Goal: Information Seeking & Learning: Learn about a topic

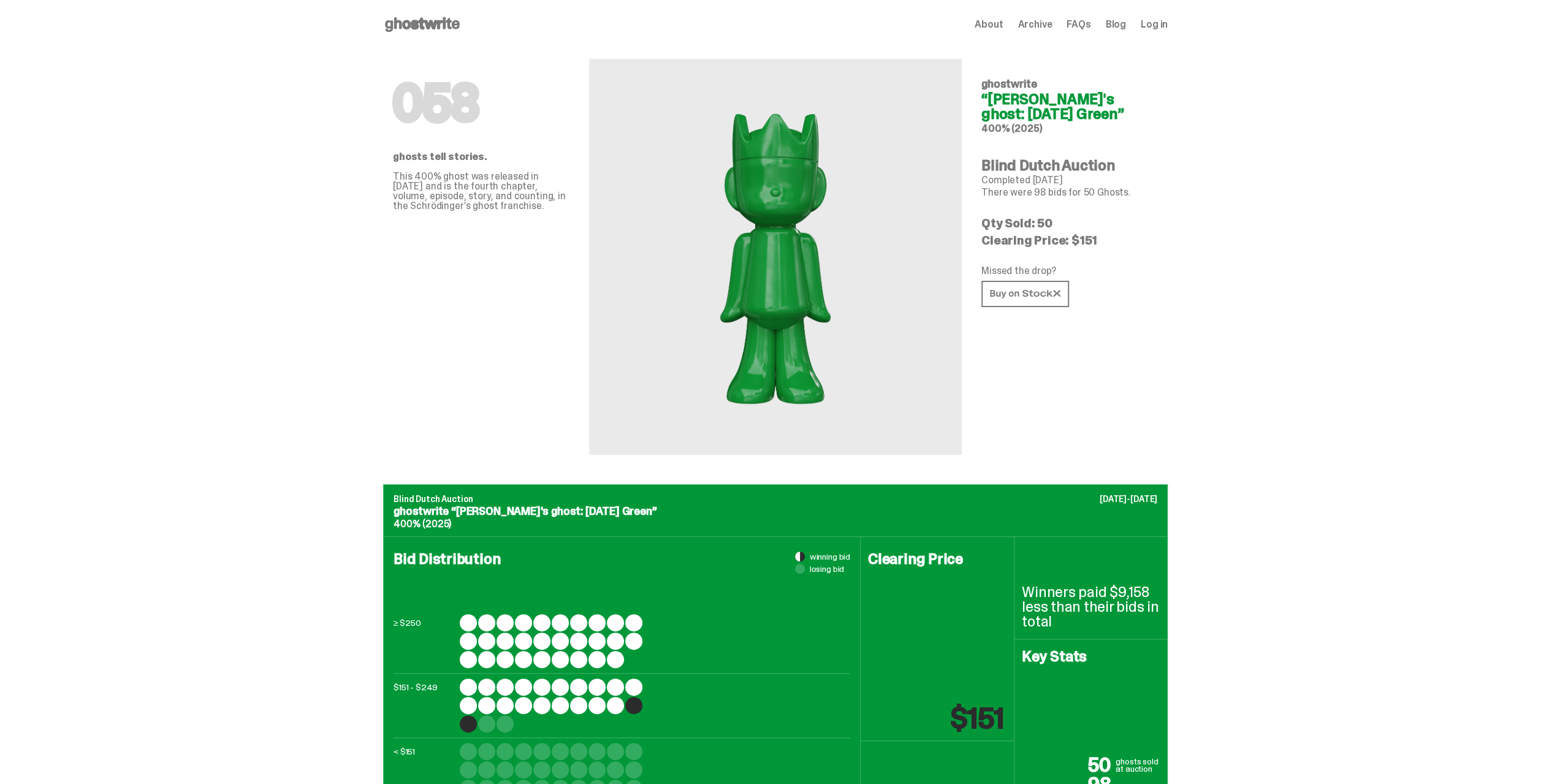
click at [424, 27] on use at bounding box center [422, 24] width 75 height 15
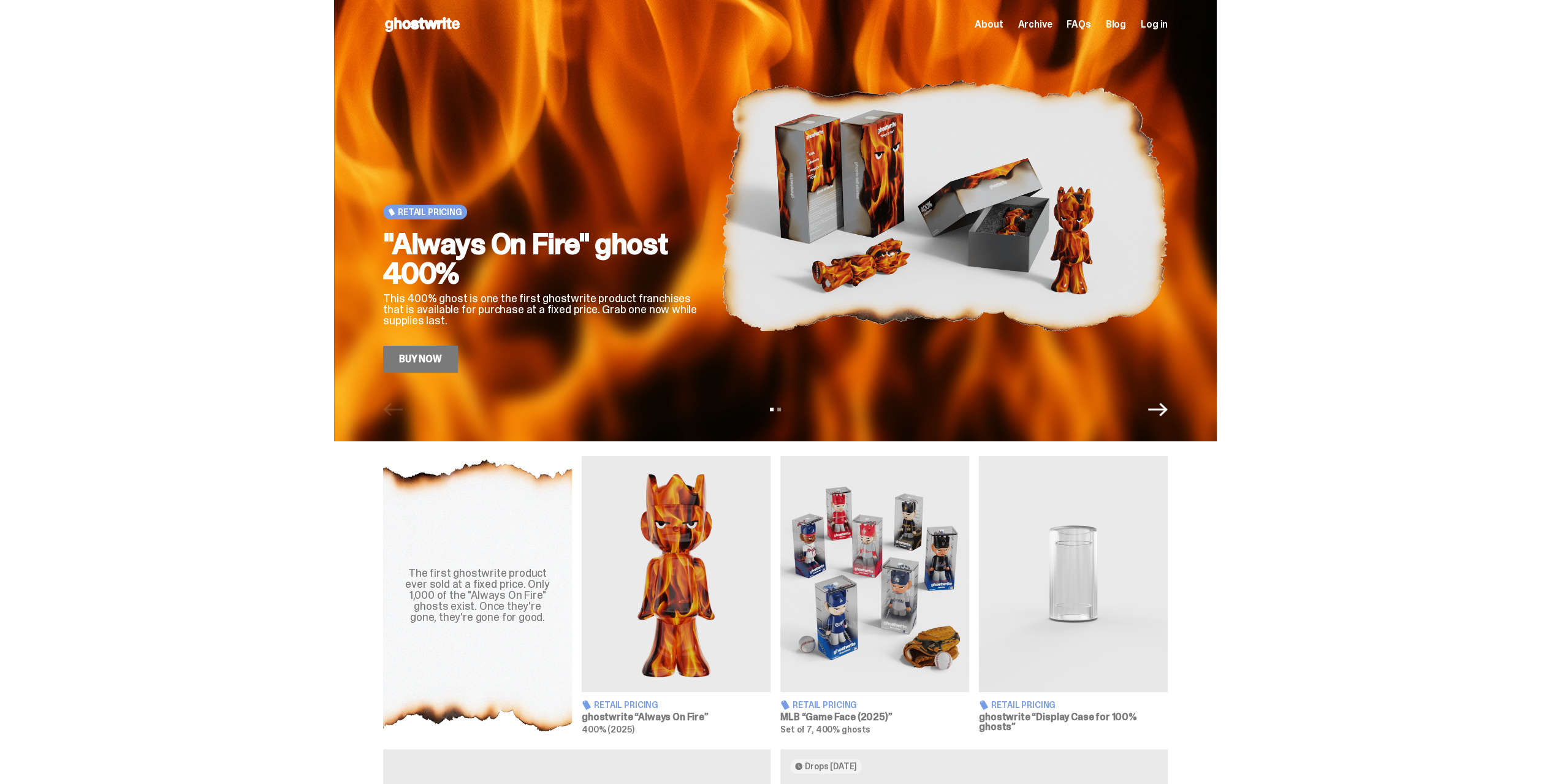
click at [1003, 24] on span "About" at bounding box center [988, 24] width 28 height 10
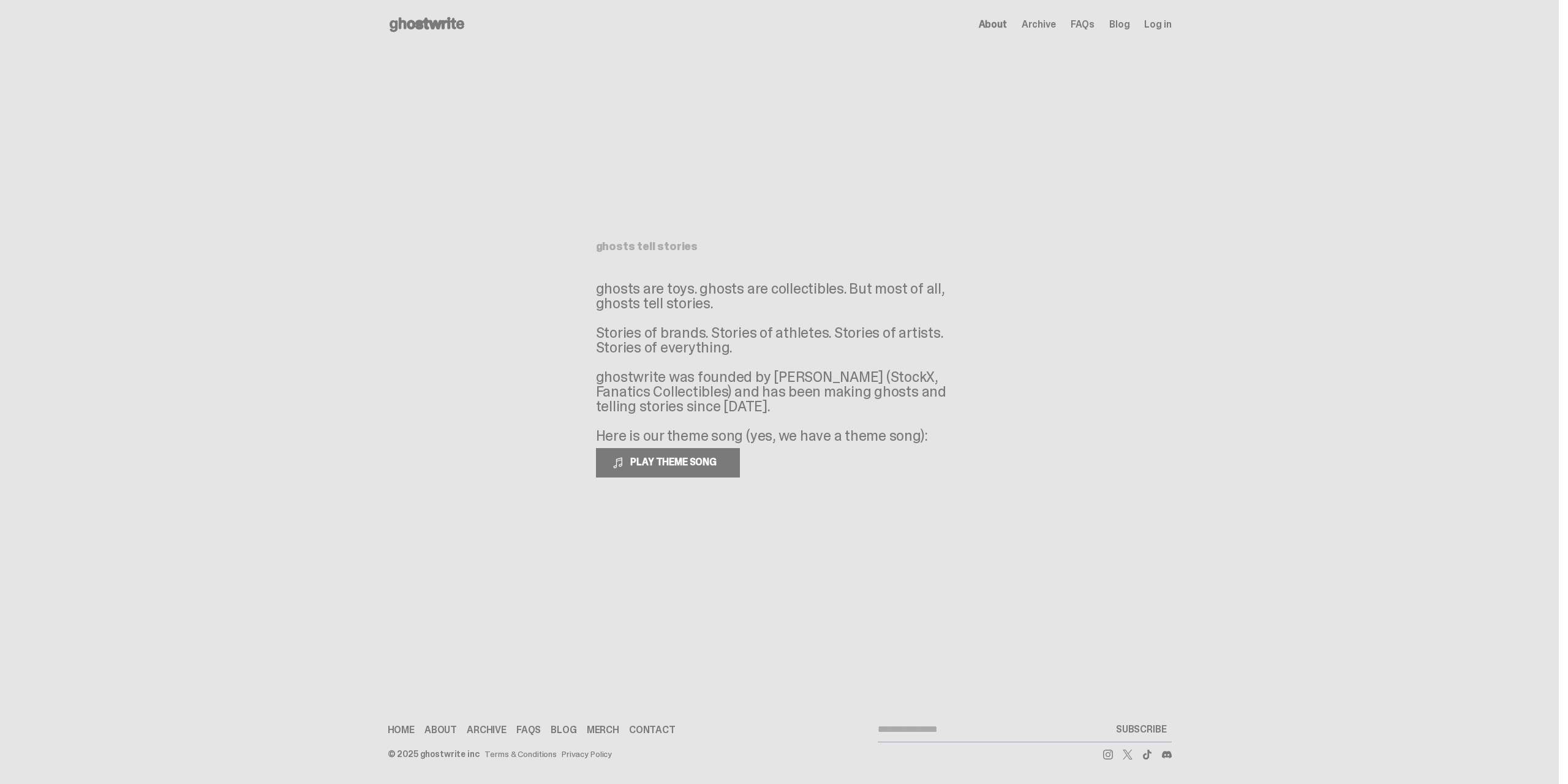
click at [1036, 24] on span "Archive" at bounding box center [1039, 24] width 35 height 10
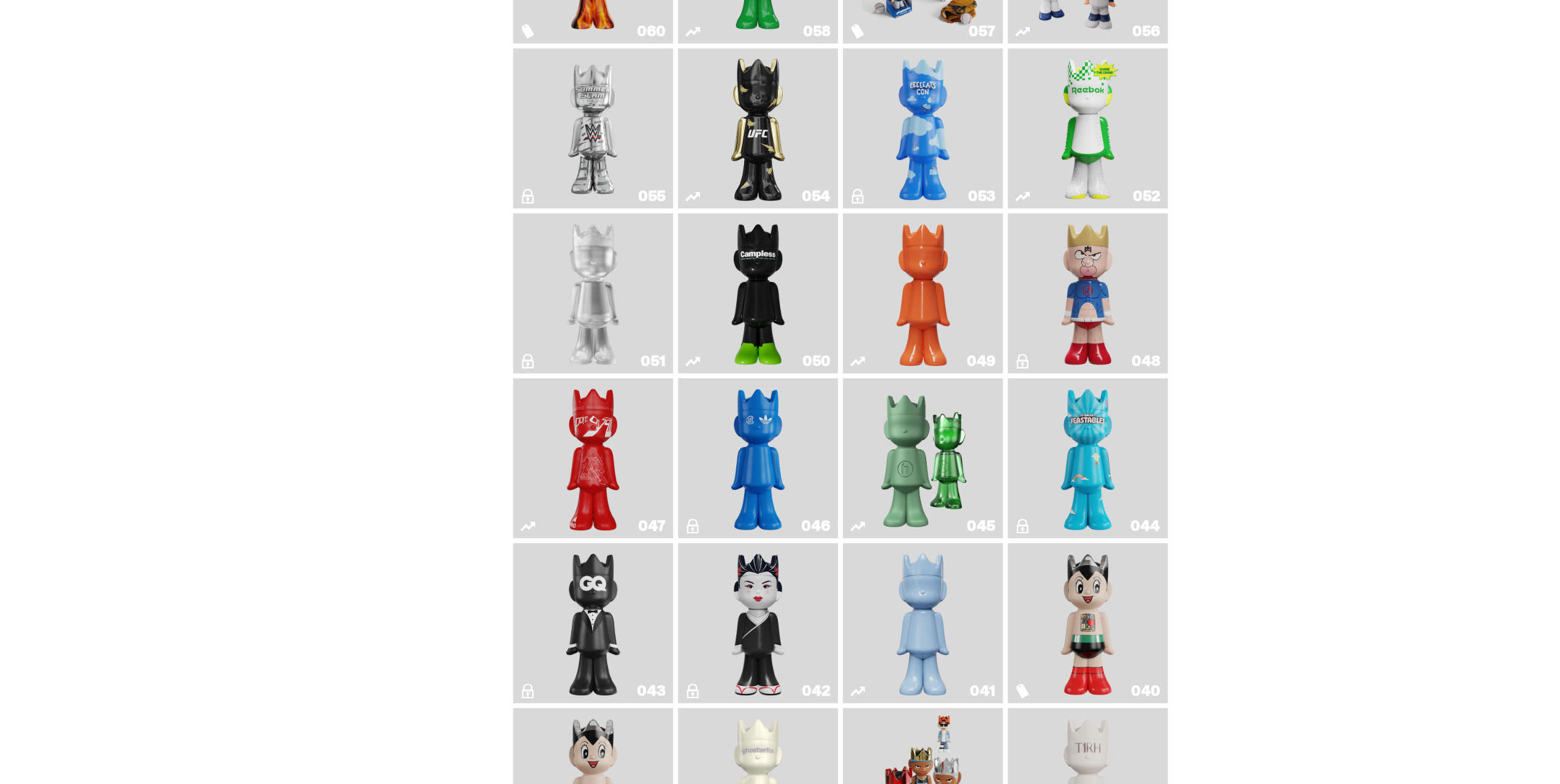
scroll to position [245, 0]
click at [762, 301] on img "Campless" at bounding box center [758, 294] width 65 height 150
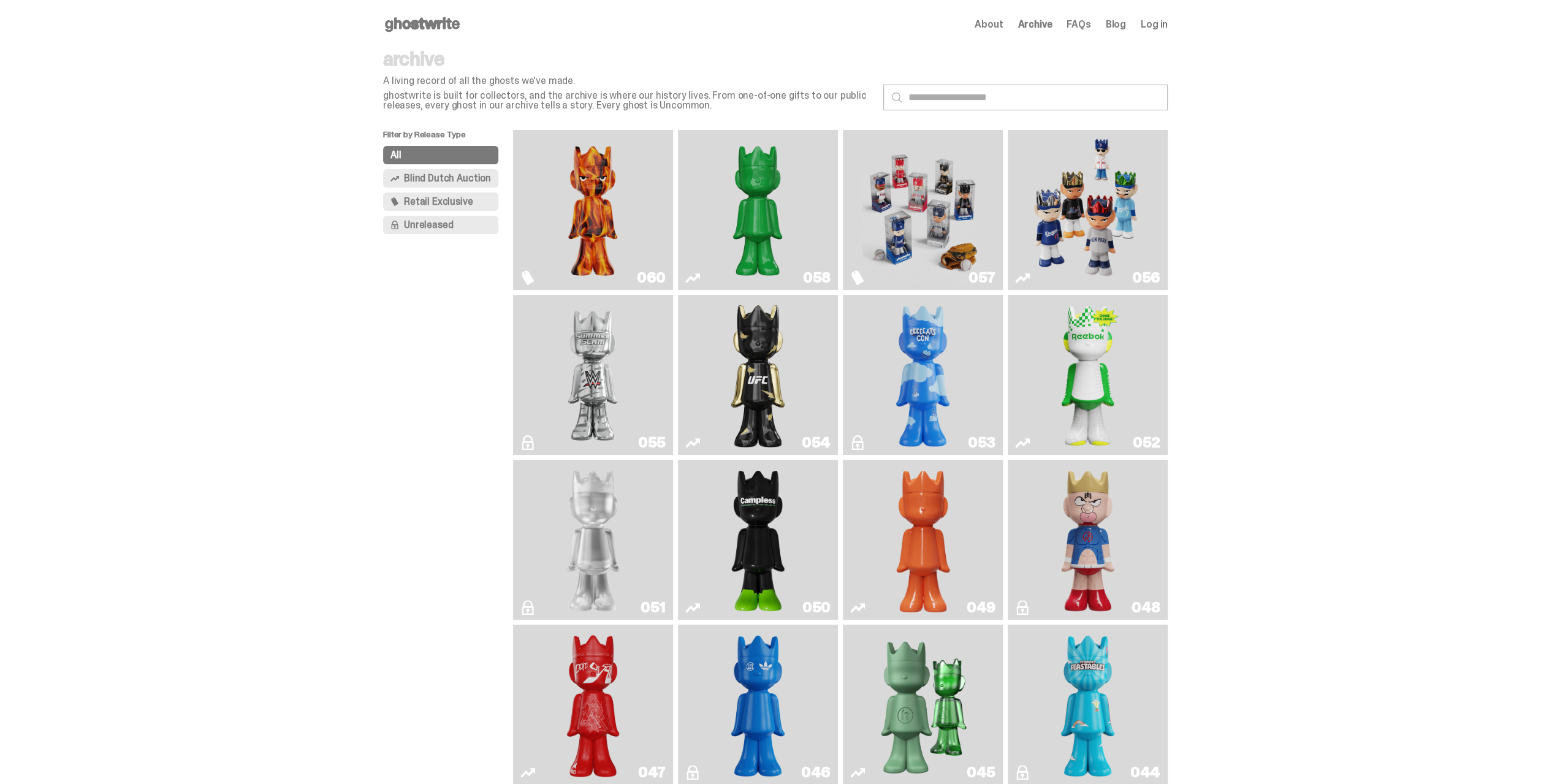
click at [769, 231] on img "Schrödinger's ghost: Sunday Green" at bounding box center [757, 209] width 120 height 150
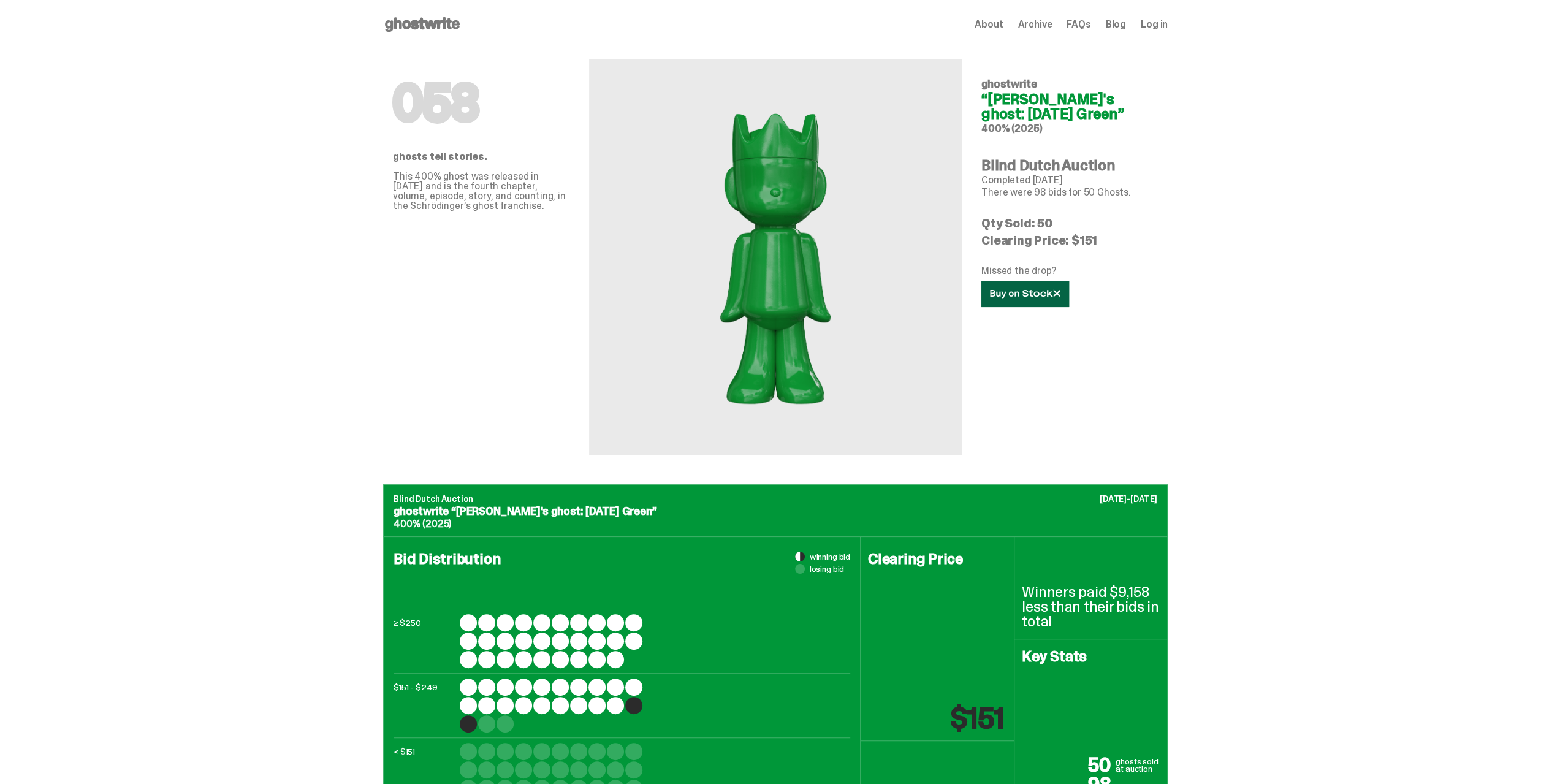
click at [1027, 296] on icon at bounding box center [1025, 293] width 70 height 10
click at [453, 23] on use at bounding box center [422, 24] width 75 height 15
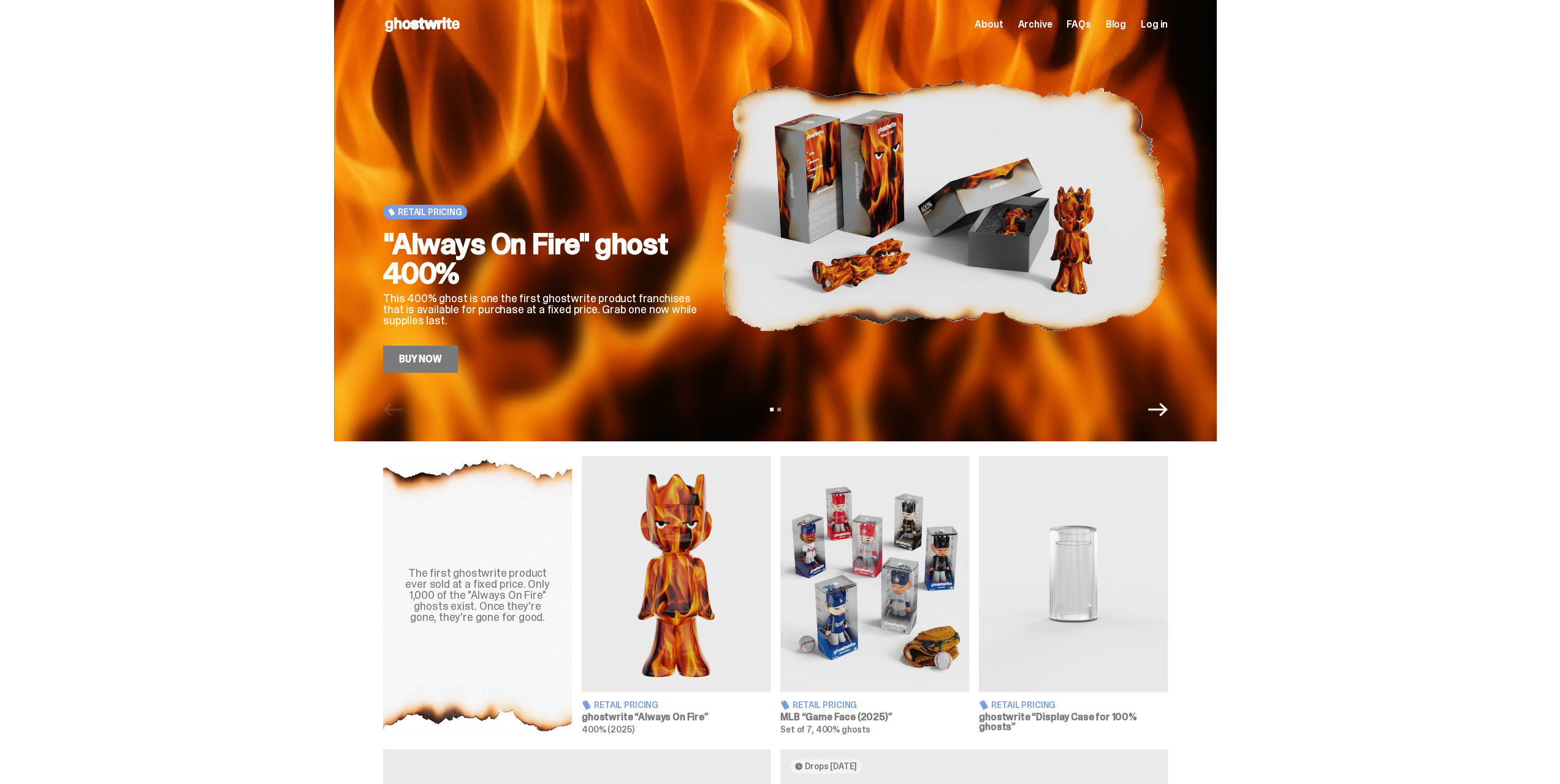
click at [1165, 417] on icon "Next" at bounding box center [1158, 409] width 20 height 20
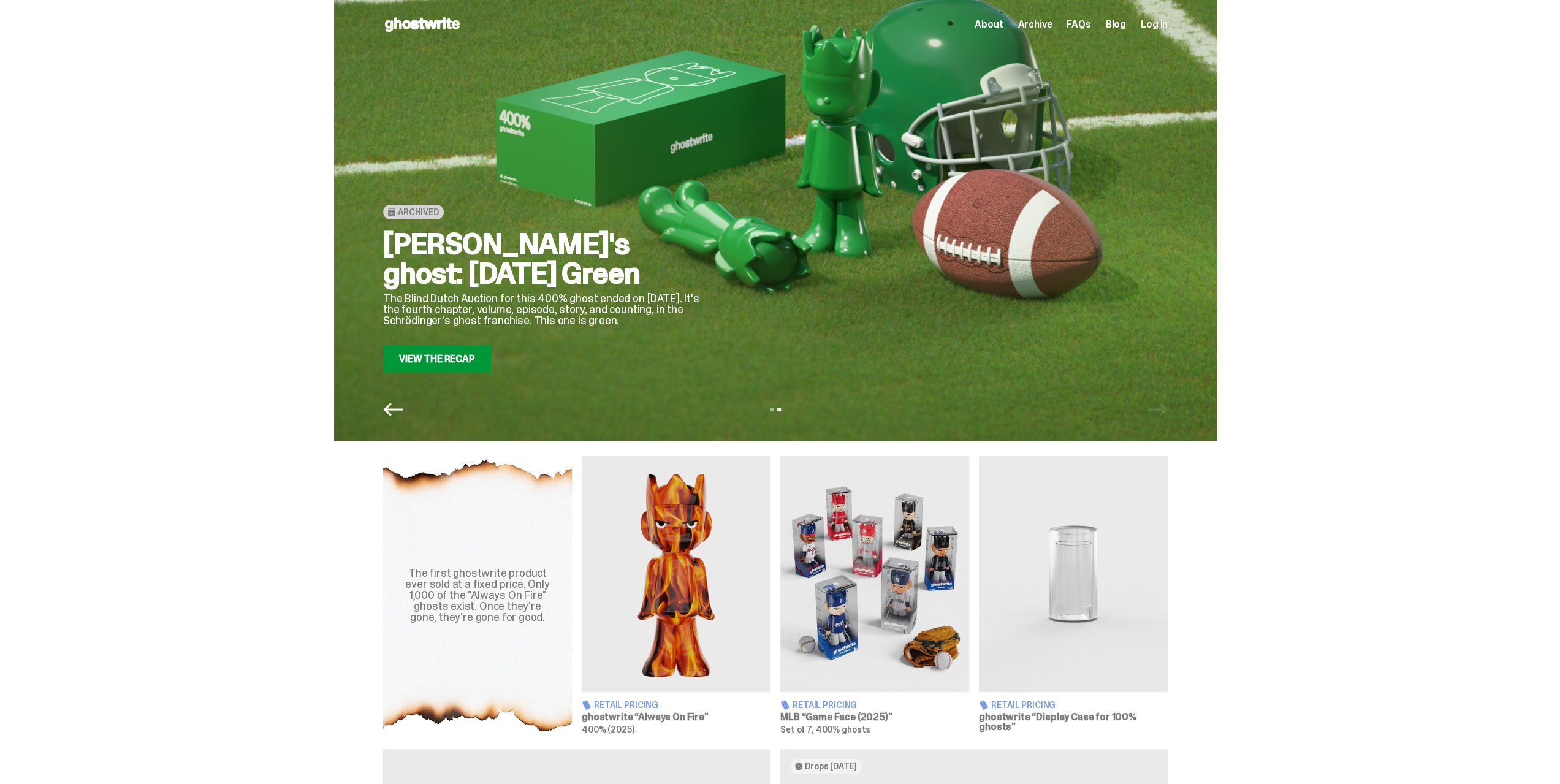
click at [389, 409] on icon "Previous" at bounding box center [393, 410] width 20 height 14
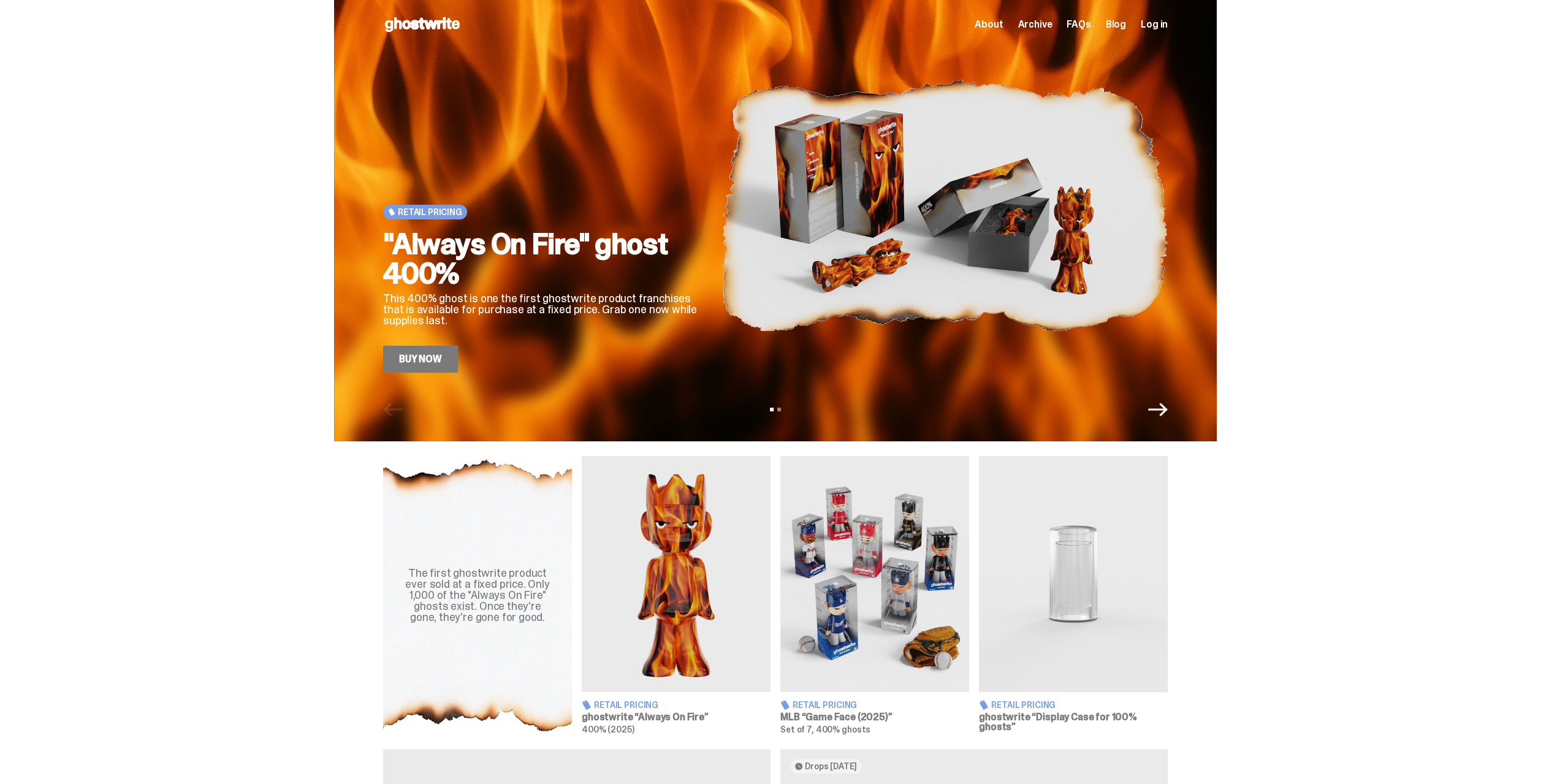
click at [403, 357] on link "Buy Now" at bounding box center [420, 359] width 75 height 27
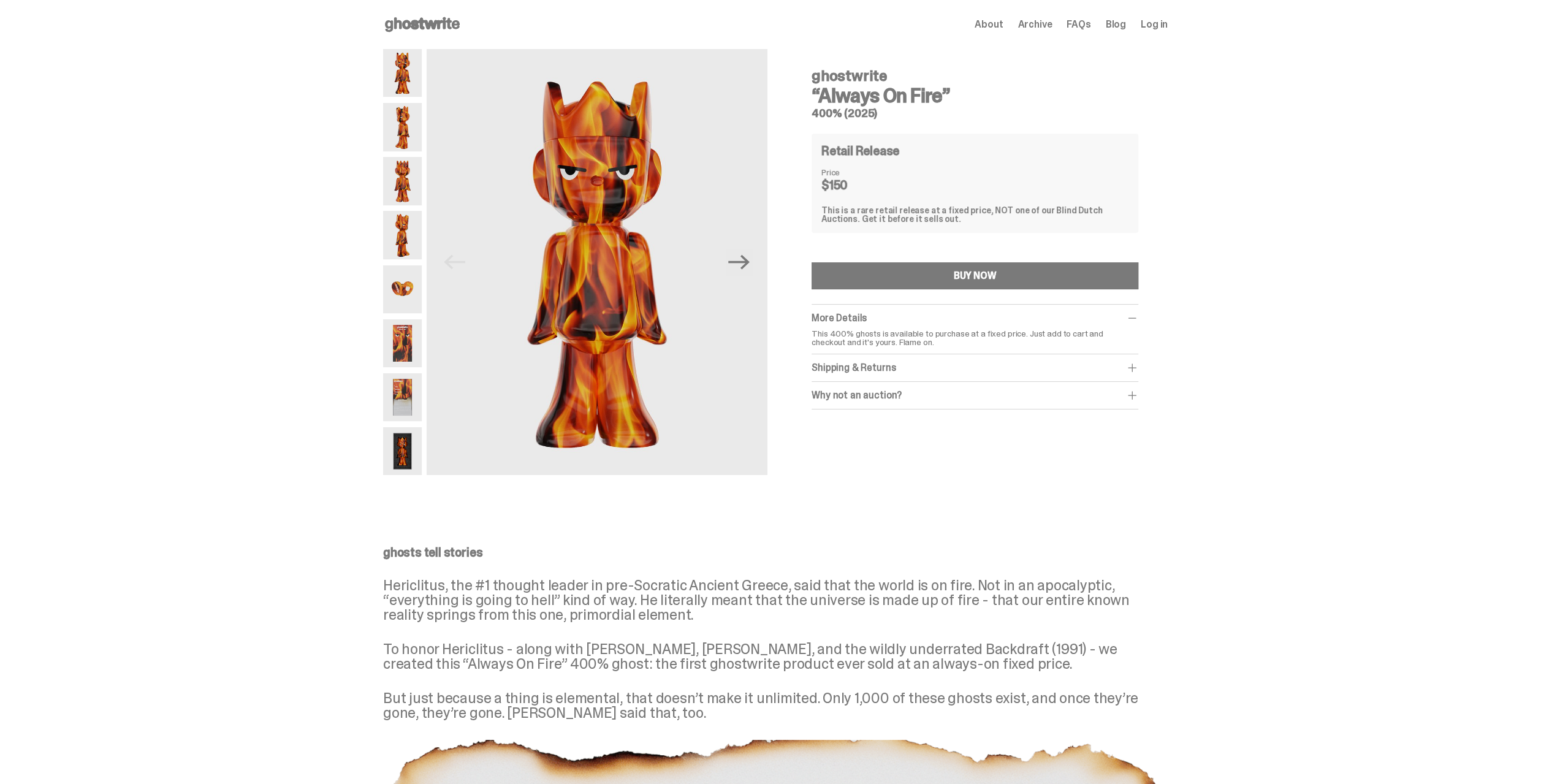
click at [414, 132] on img at bounding box center [402, 127] width 38 height 48
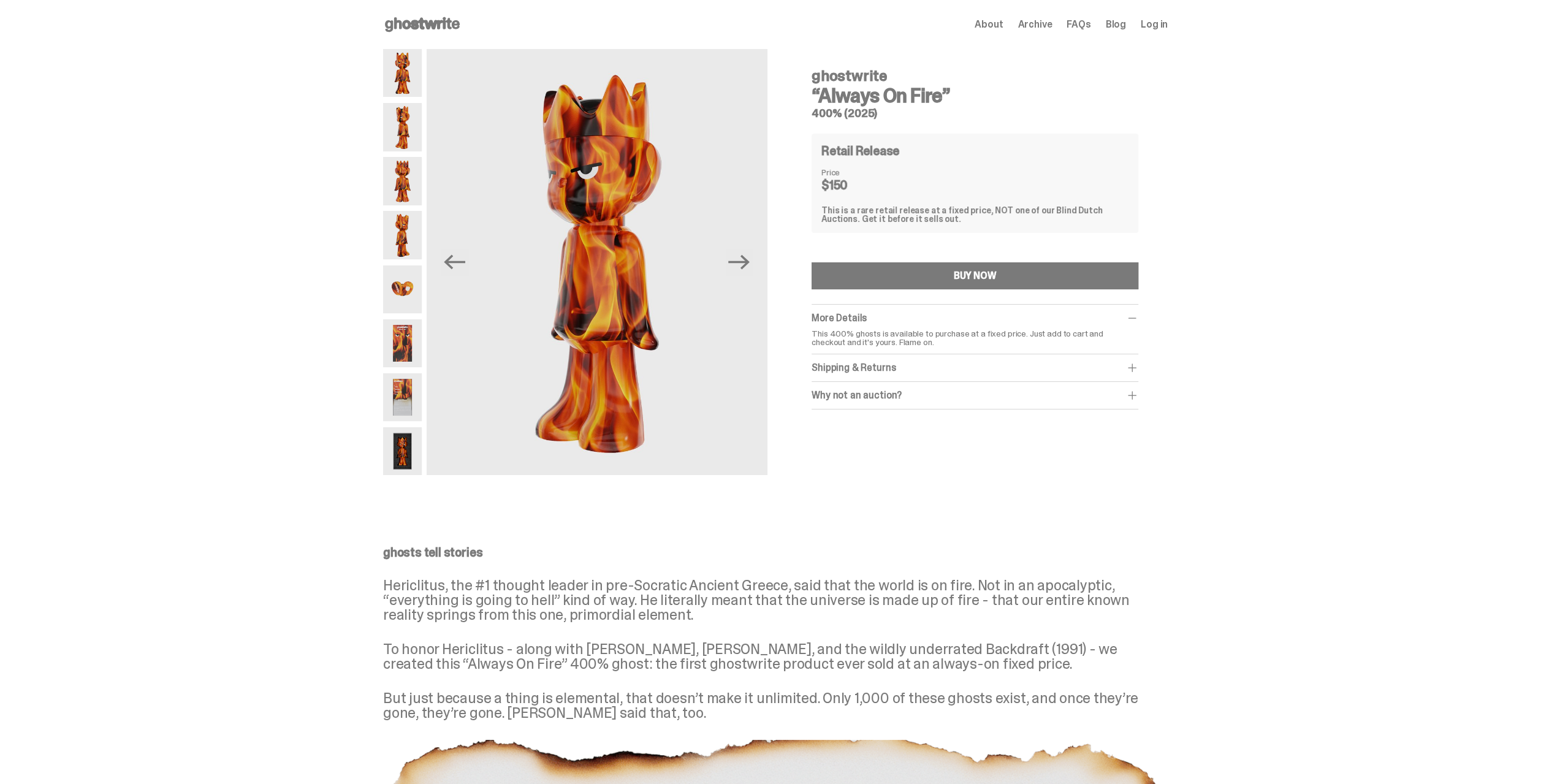
click at [412, 297] on img at bounding box center [402, 289] width 38 height 48
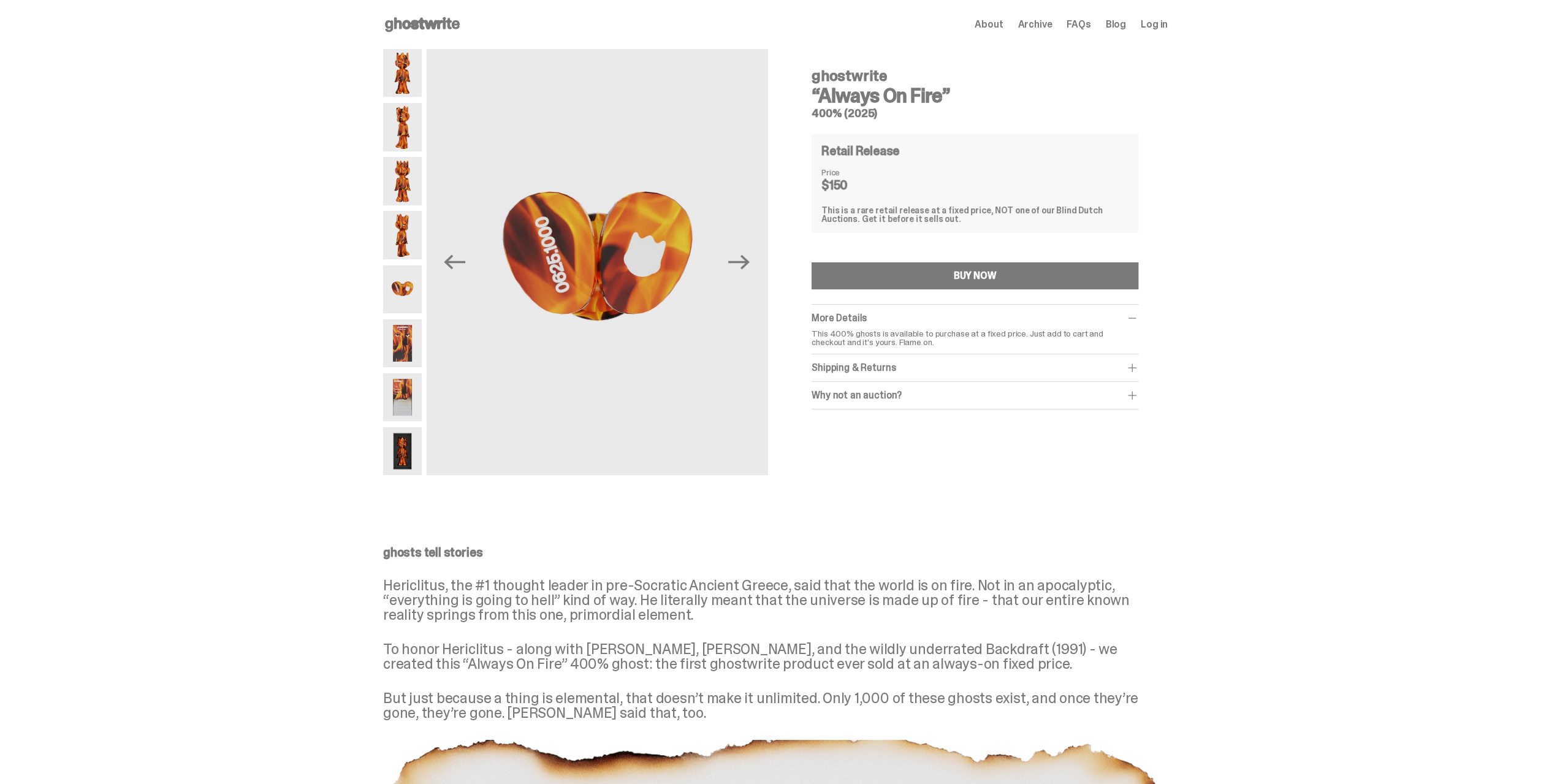
click at [413, 338] on img at bounding box center [402, 343] width 38 height 48
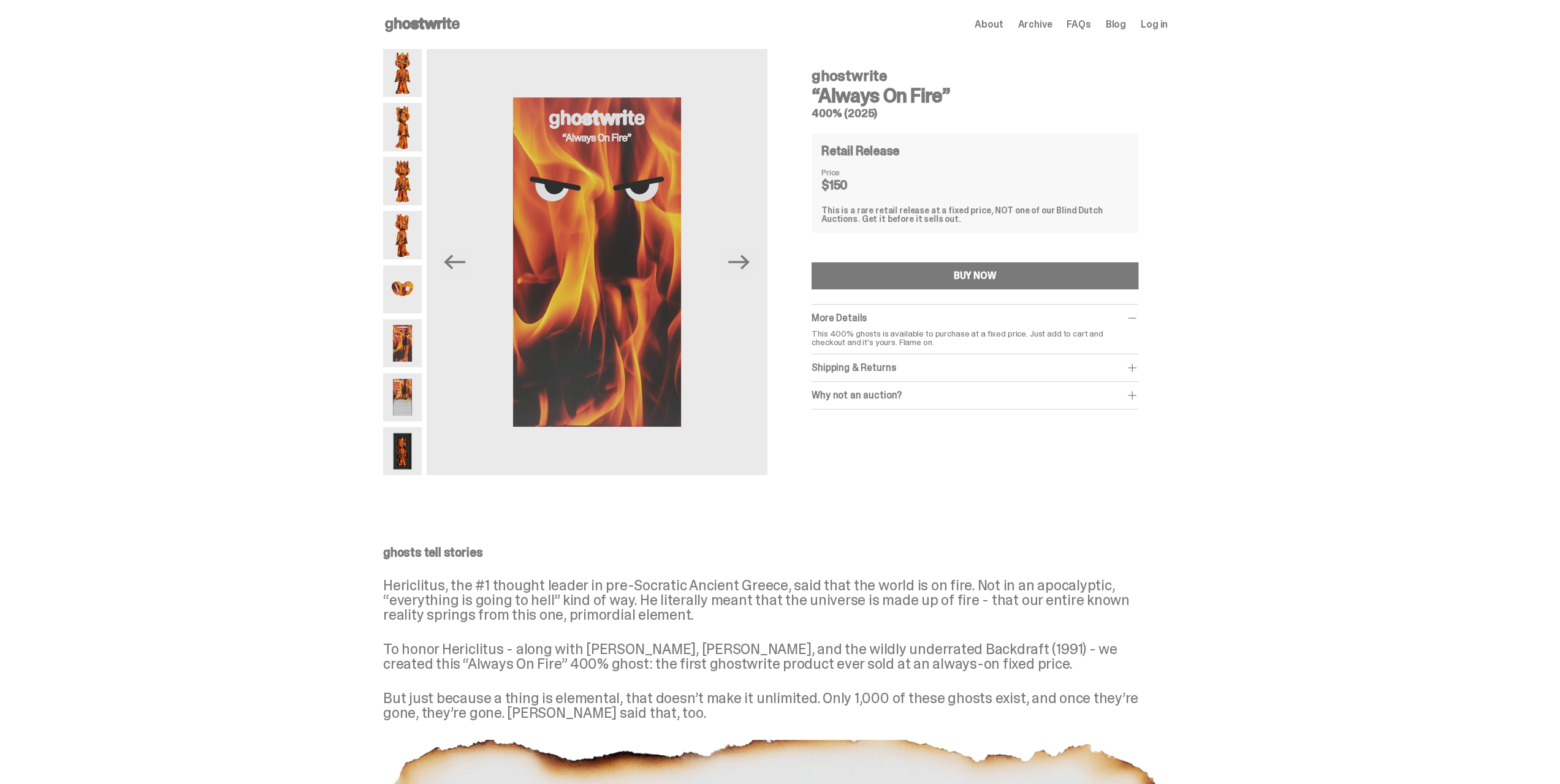
click at [1011, 17] on div "About Archive FAQs Blog Log in" at bounding box center [1071, 24] width 193 height 15
click at [1003, 22] on span "About" at bounding box center [988, 24] width 28 height 10
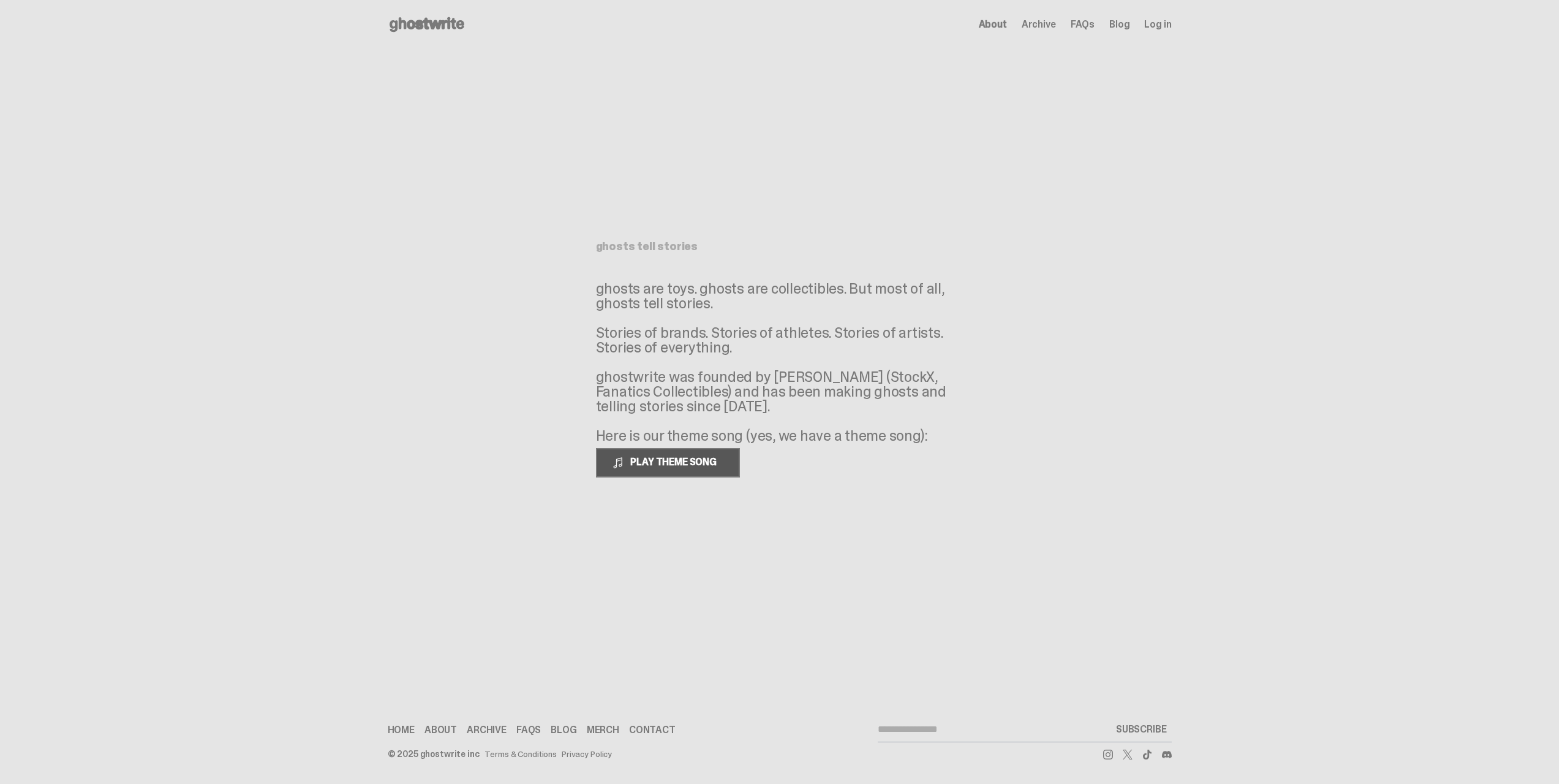
click at [671, 453] on button "PLAY THEME SONG" at bounding box center [668, 463] width 144 height 30
click at [671, 458] on span "PAUSE THEME SONG" at bounding box center [674, 461] width 97 height 13
click at [401, 24] on use at bounding box center [427, 24] width 75 height 15
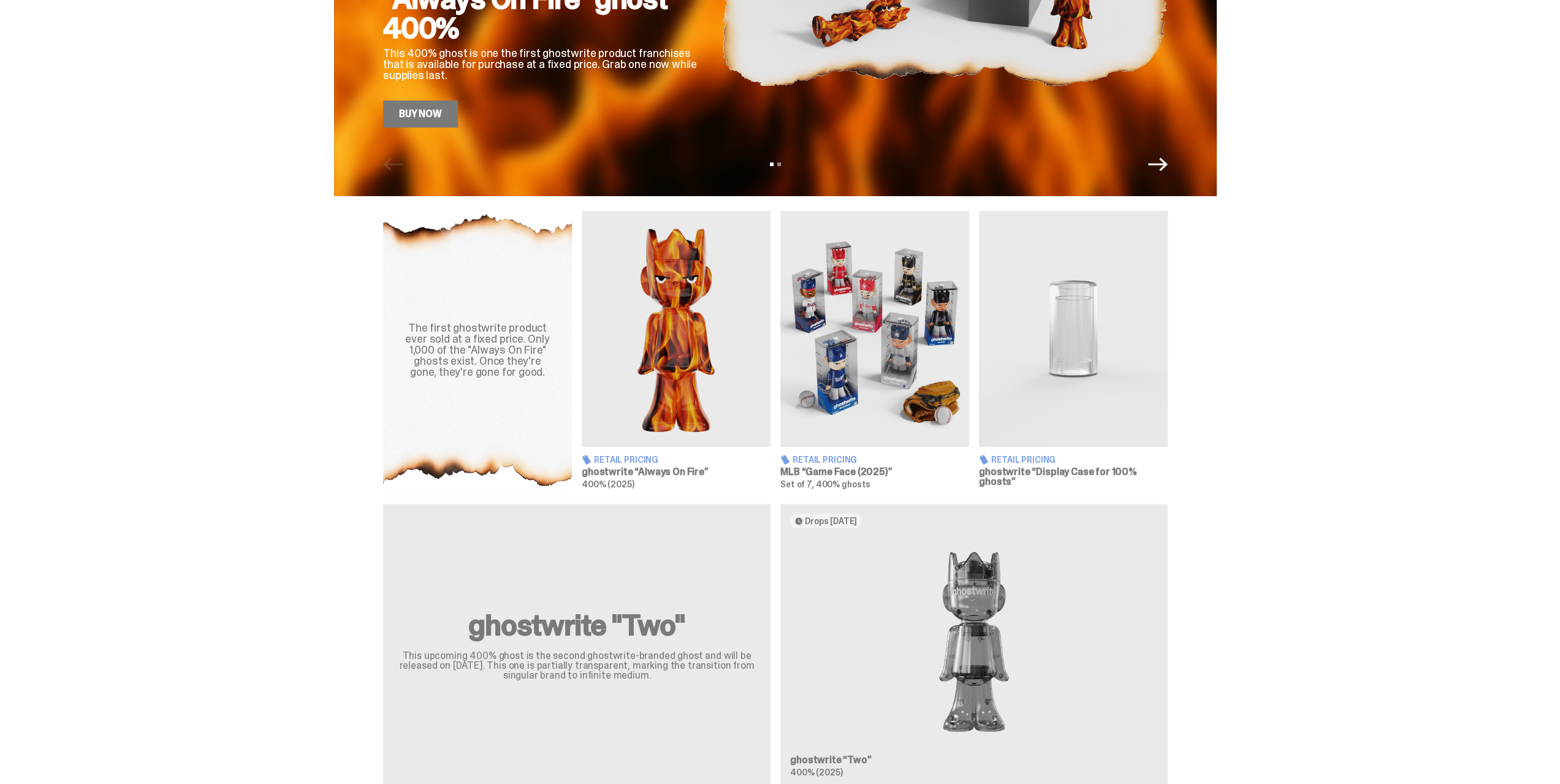
scroll to position [306, 0]
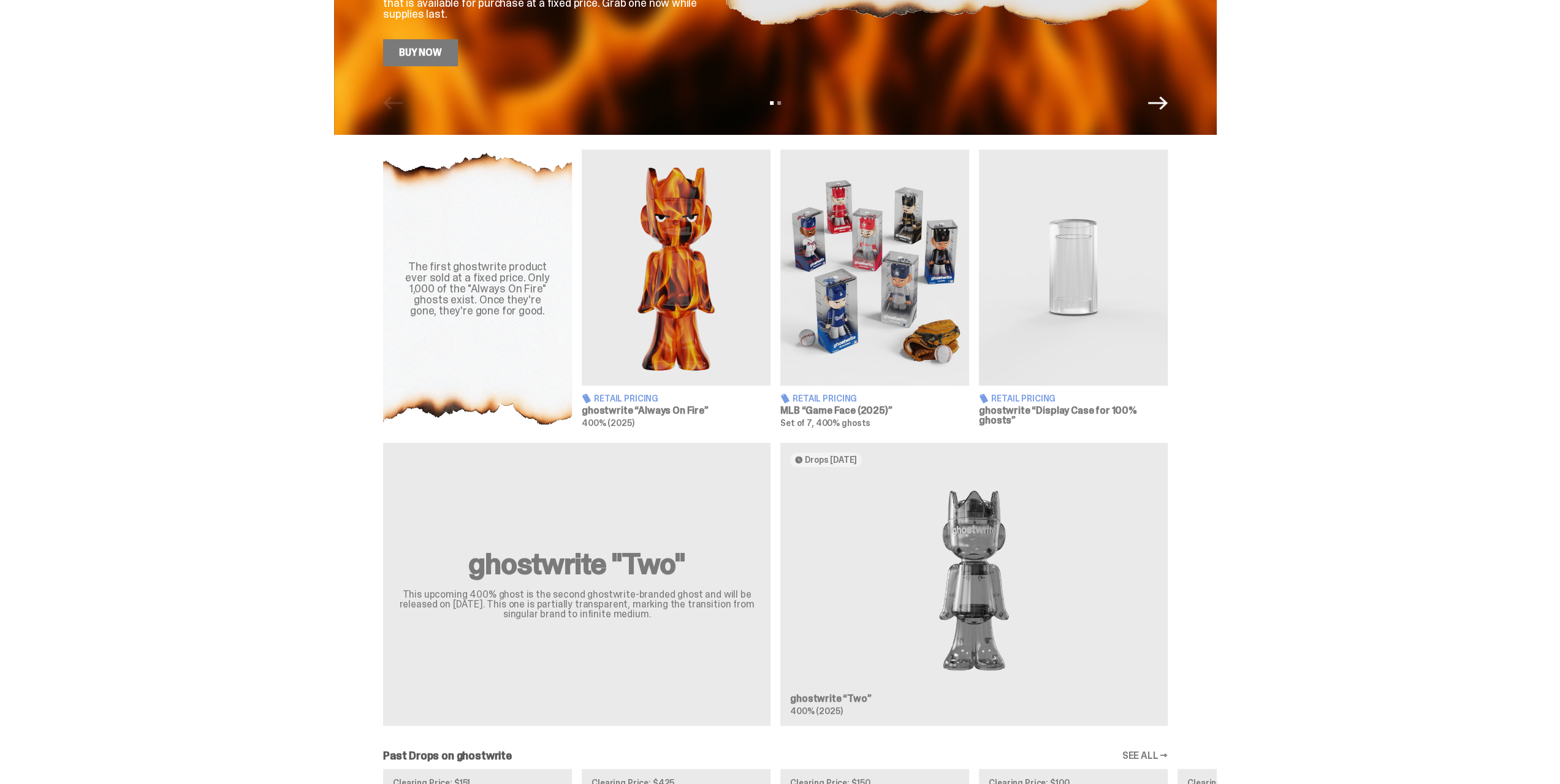
click at [1036, 221] on img at bounding box center [1073, 267] width 188 height 236
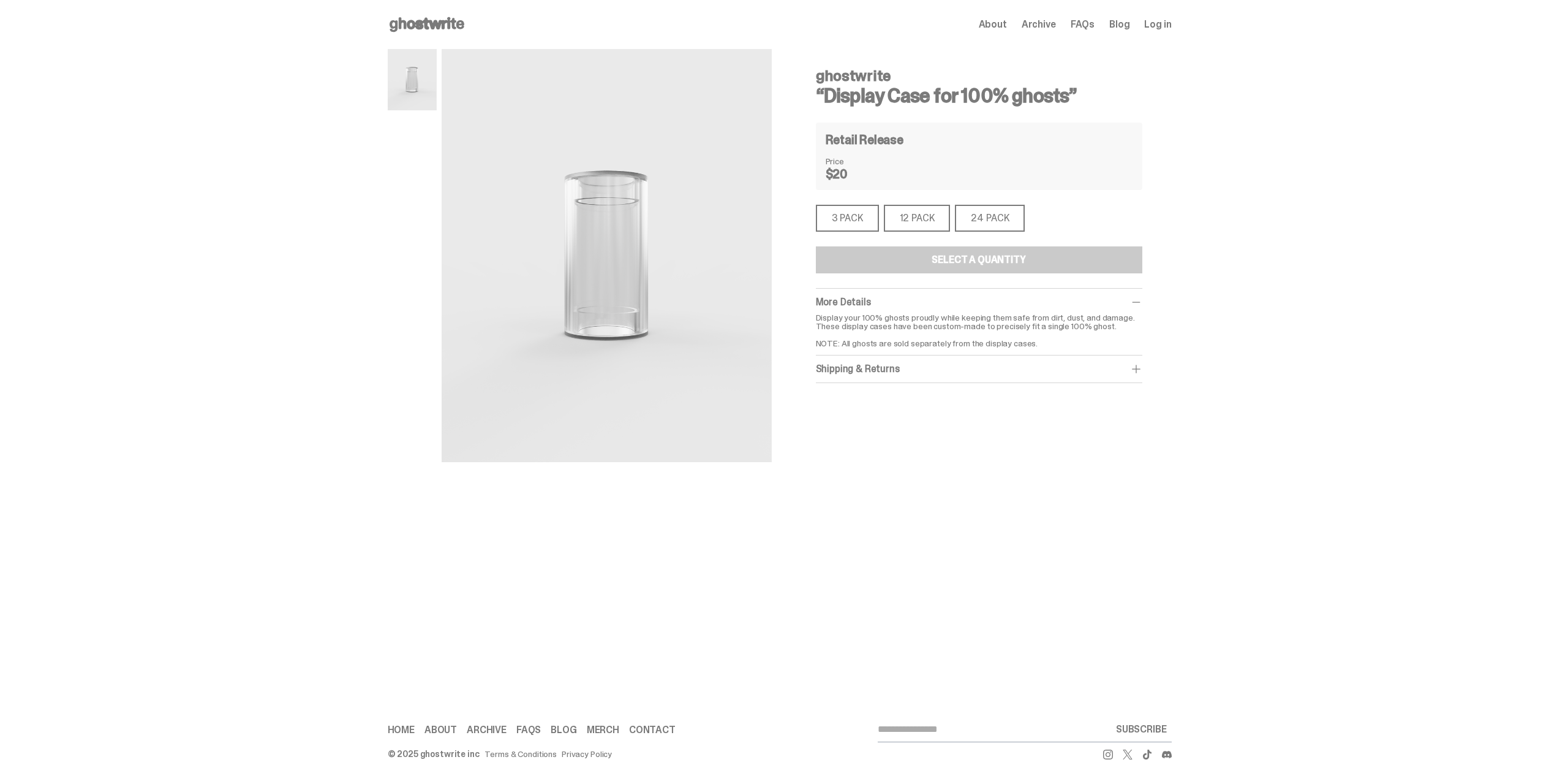
click at [869, 227] on div "3 PACK" at bounding box center [847, 218] width 63 height 27
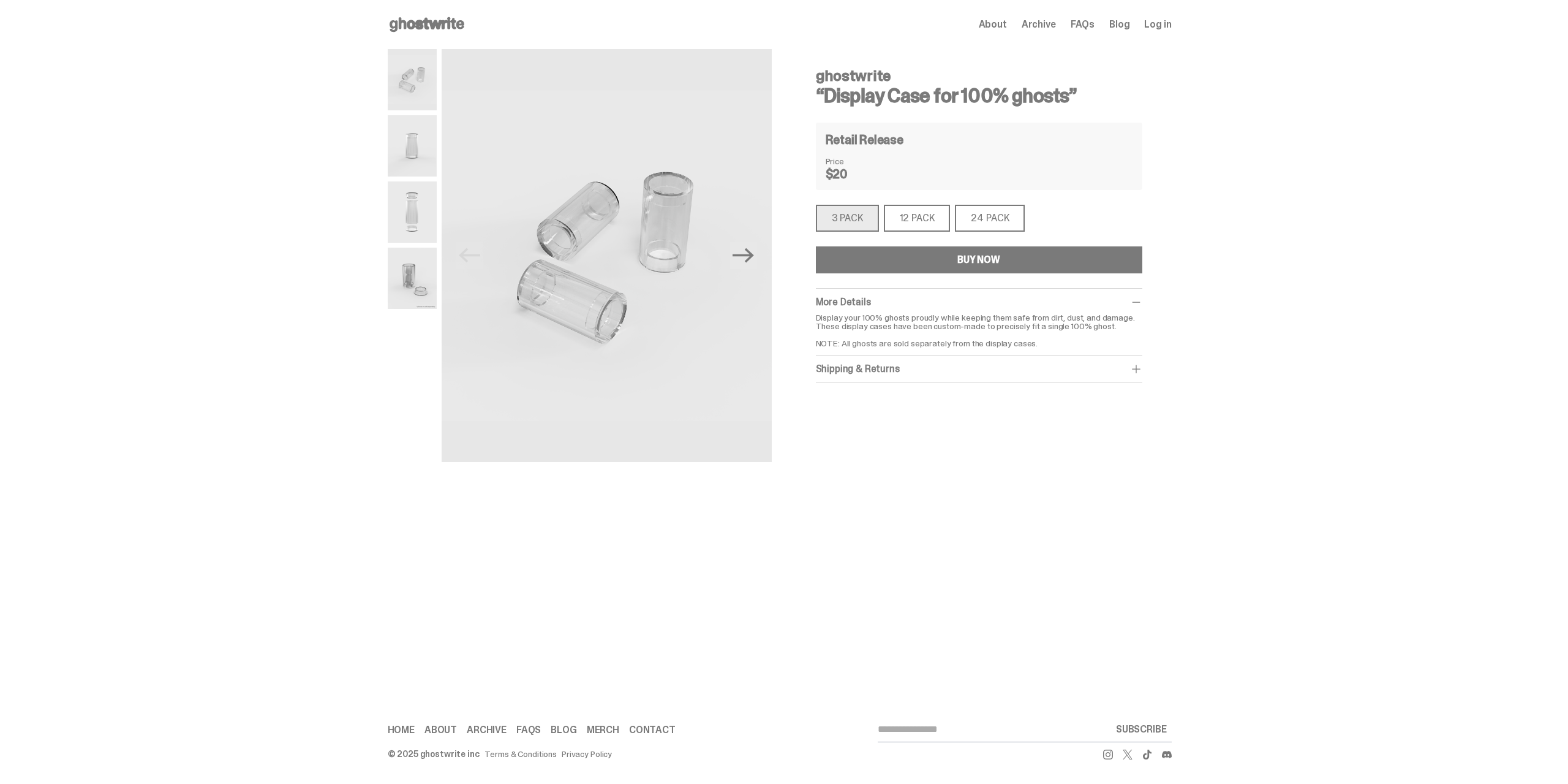
click at [923, 221] on div "12 PACK" at bounding box center [916, 218] width 67 height 27
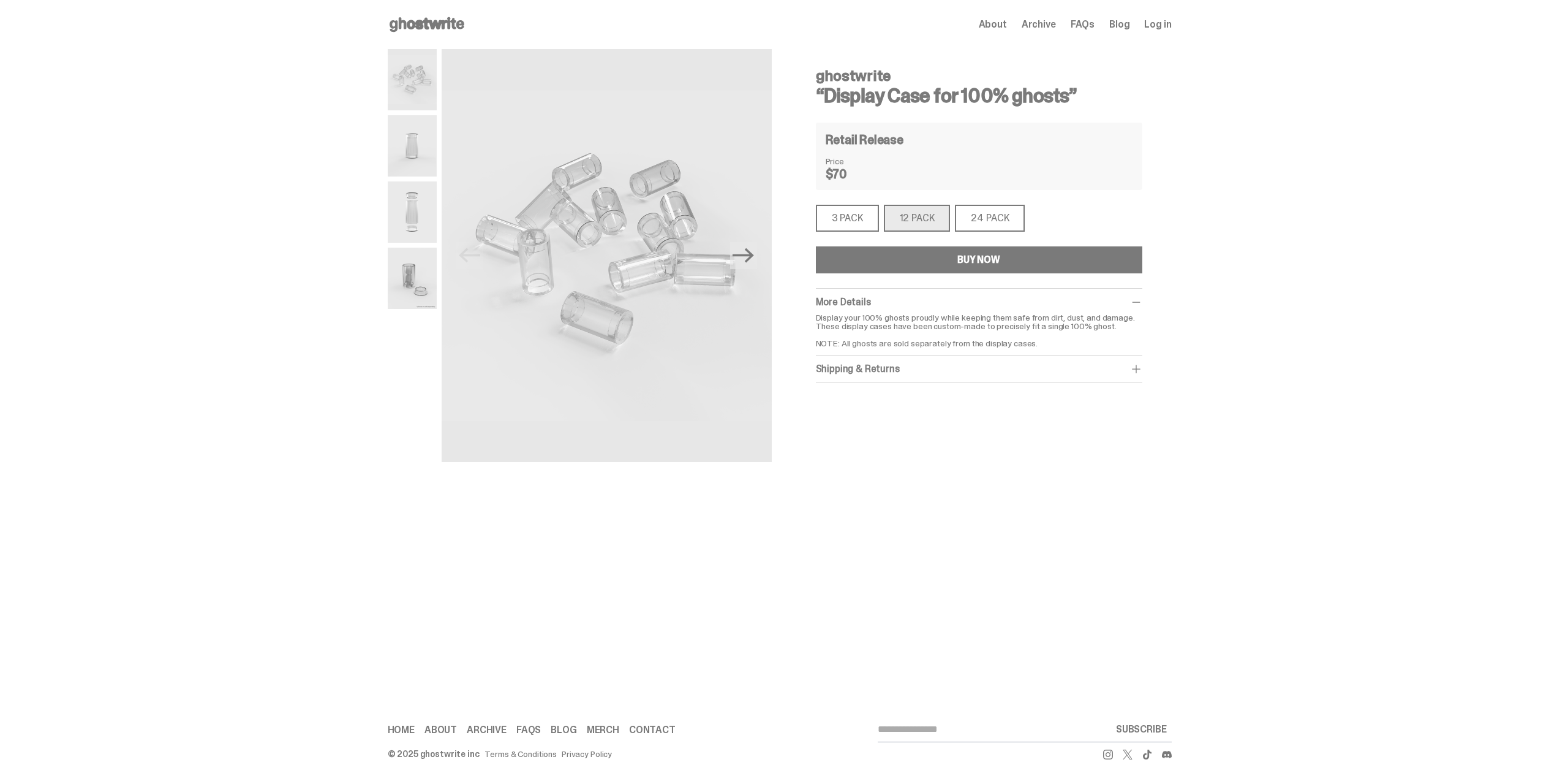
click at [988, 214] on div "24 PACK" at bounding box center [989, 218] width 69 height 27
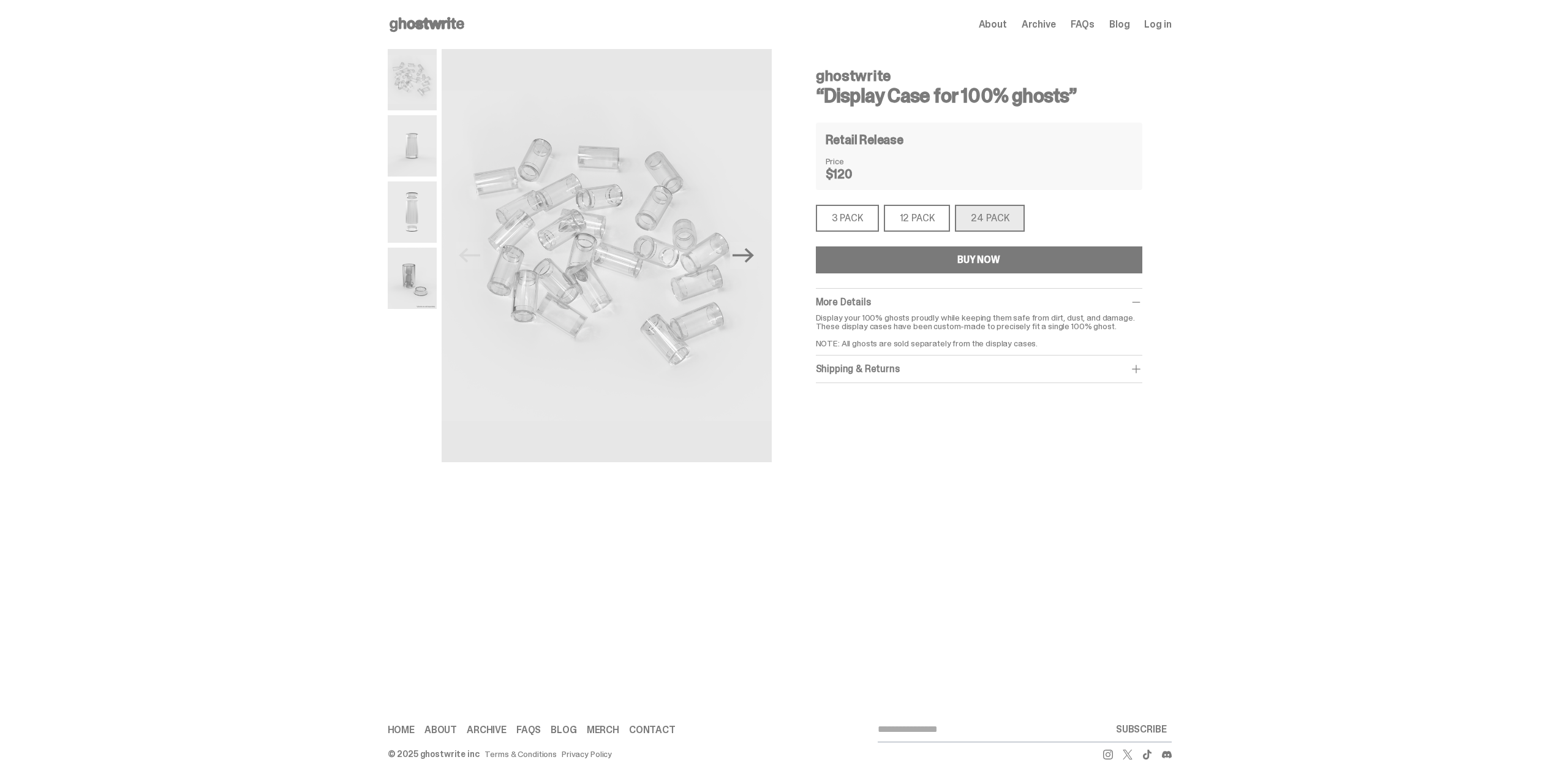
click at [416, 24] on use at bounding box center [427, 24] width 75 height 15
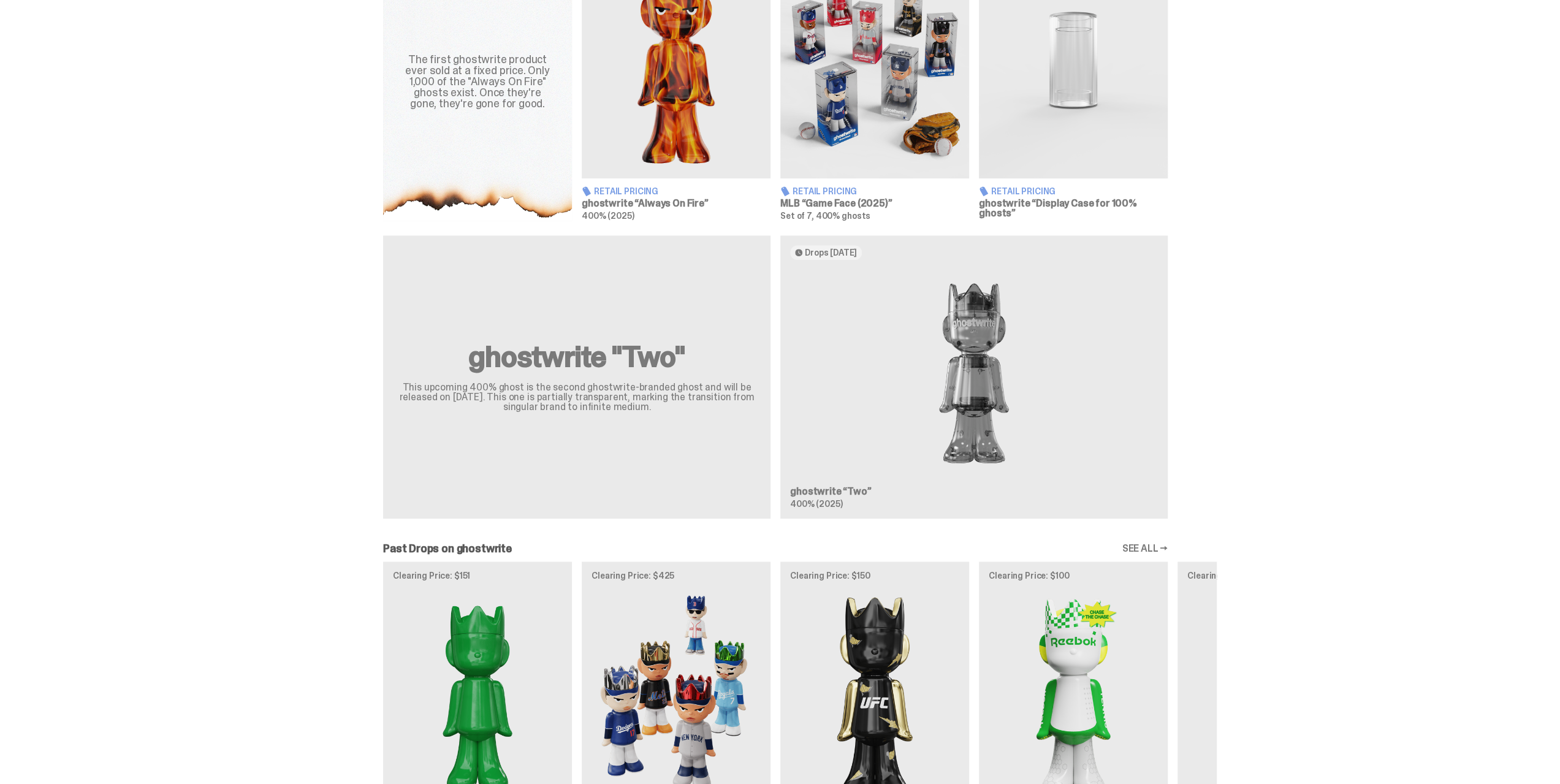
scroll to position [674, 0]
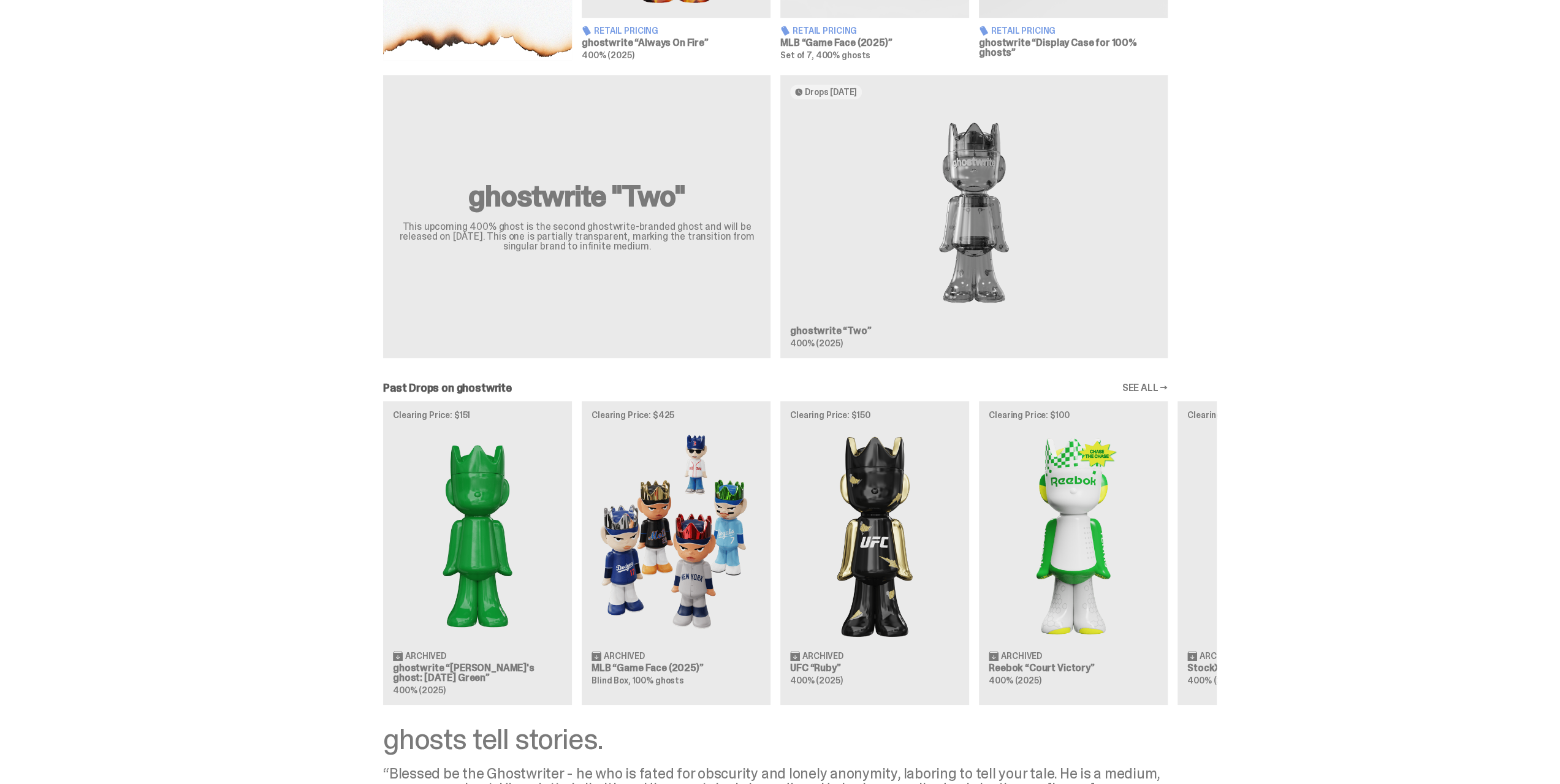
click at [932, 148] on div "ghostwrite "Two" This upcoming 400% ghost is the second ghostwrite-branded ghos…" at bounding box center [776, 221] width 882 height 293
click at [834, 93] on div "ghostwrite "Two" This upcoming 400% ghost is the second ghostwrite-branded ghos…" at bounding box center [776, 221] width 882 height 293
